Goal: Task Accomplishment & Management: Manage account settings

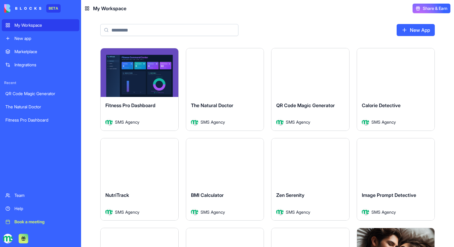
click at [21, 194] on div "Team" at bounding box center [44, 196] width 61 height 6
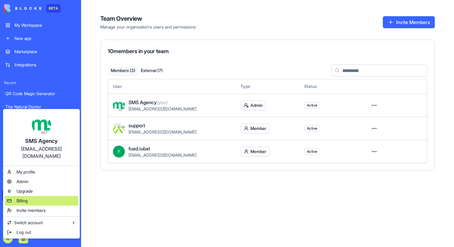
click at [33, 197] on div "Billing" at bounding box center [42, 201] width 74 height 10
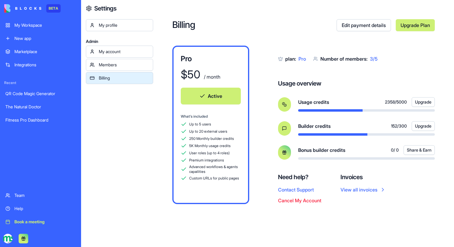
click at [20, 195] on div "Team" at bounding box center [44, 196] width 61 height 6
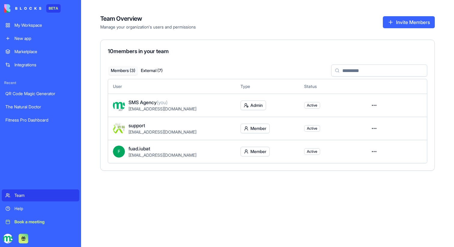
click at [153, 69] on button "External ( 7 )" at bounding box center [152, 70] width 29 height 9
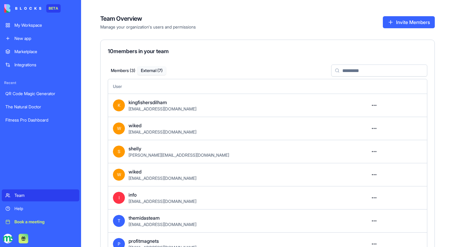
scroll to position [35, 0]
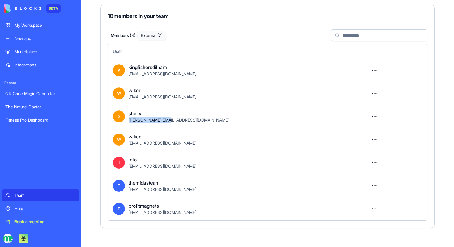
drag, startPoint x: 129, startPoint y: 121, endPoint x: 183, endPoint y: 124, distance: 54.2
click at [183, 124] on td "S shelly [EMAIL_ADDRESS][DOMAIN_NAME]" at bounding box center [235, 116] width 255 height 23
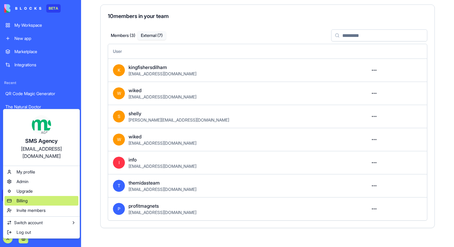
click at [26, 198] on span "Billing" at bounding box center [22, 201] width 11 height 6
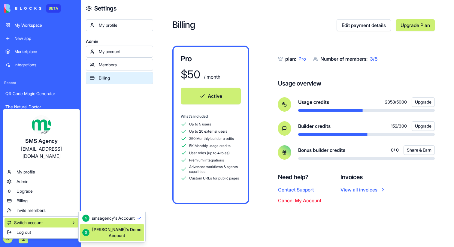
click at [90, 229] on div "S [PERSON_NAME]'s Demo Account" at bounding box center [112, 233] width 60 height 12
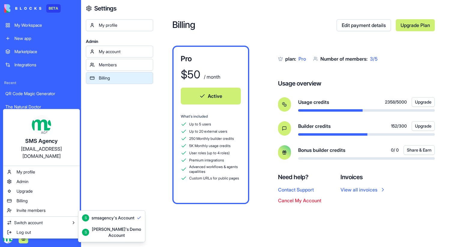
scroll to position [7, 0]
